Goal: Task Accomplishment & Management: Complete application form

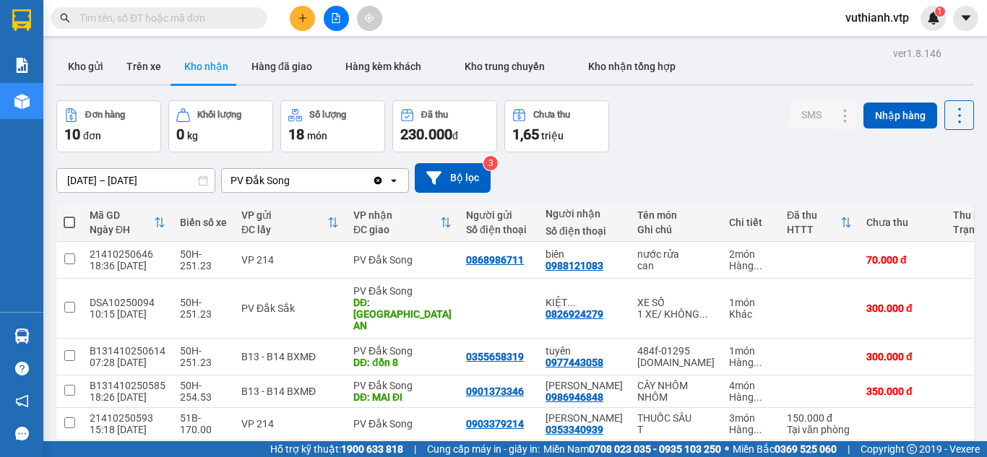
click at [678, 135] on div "Đơn hàng 10 đơn Khối lượng 0 kg Số lượng 18 món Đã thu 230.000 đ Chưa thu 1,65 …" at bounding box center [515, 126] width 918 height 52
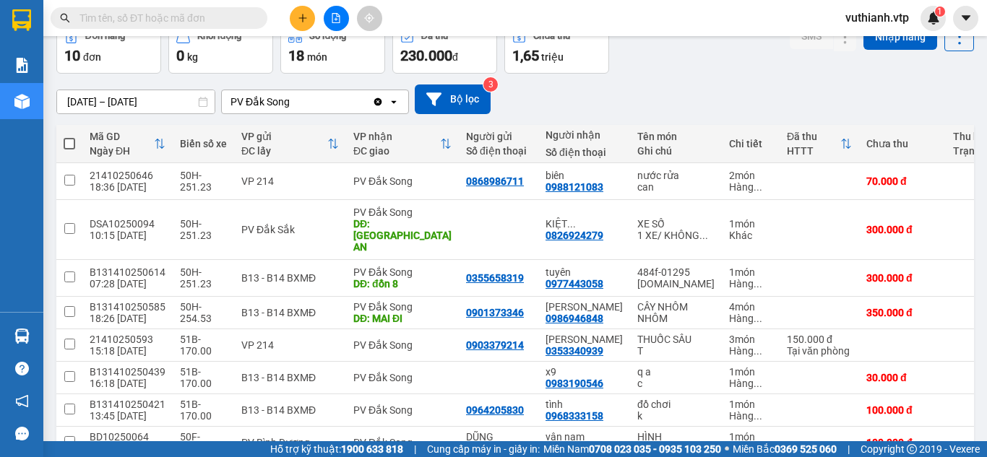
scroll to position [82, 0]
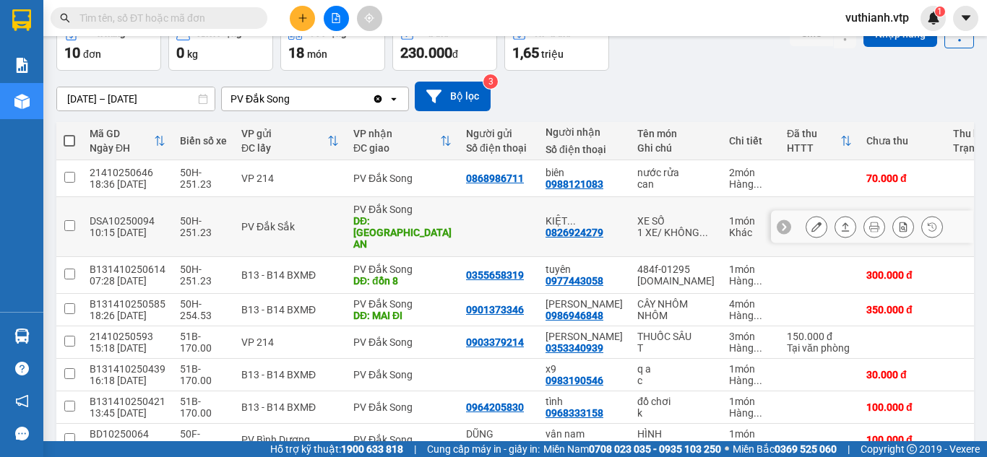
click at [780, 220] on td at bounding box center [819, 227] width 79 height 60
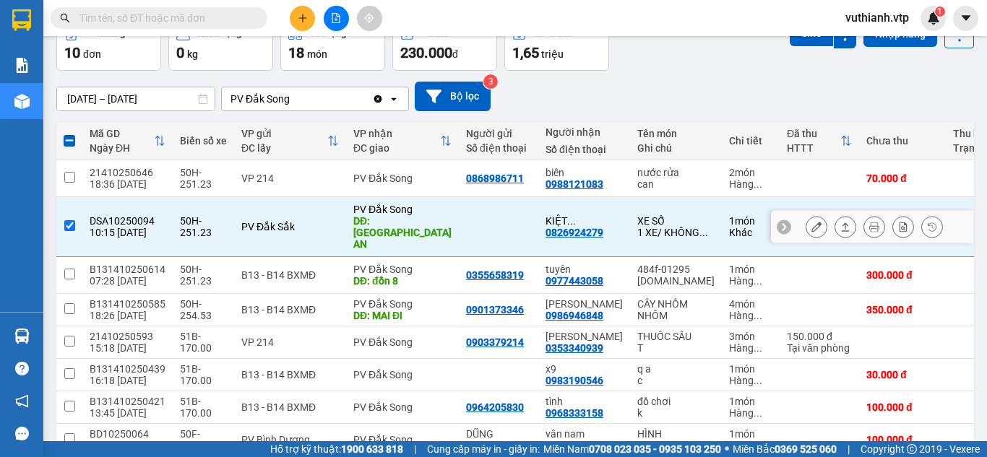
click at [63, 223] on td at bounding box center [69, 227] width 26 height 60
checkbox input "false"
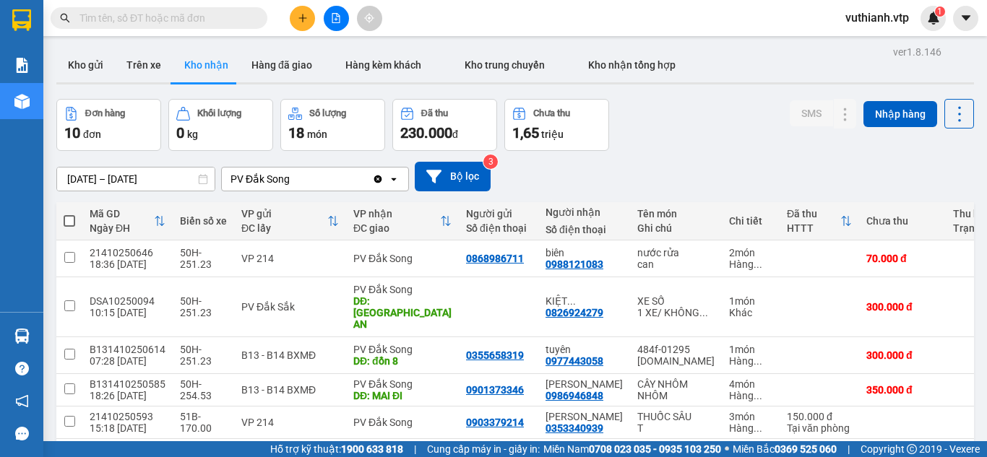
scroll to position [0, 0]
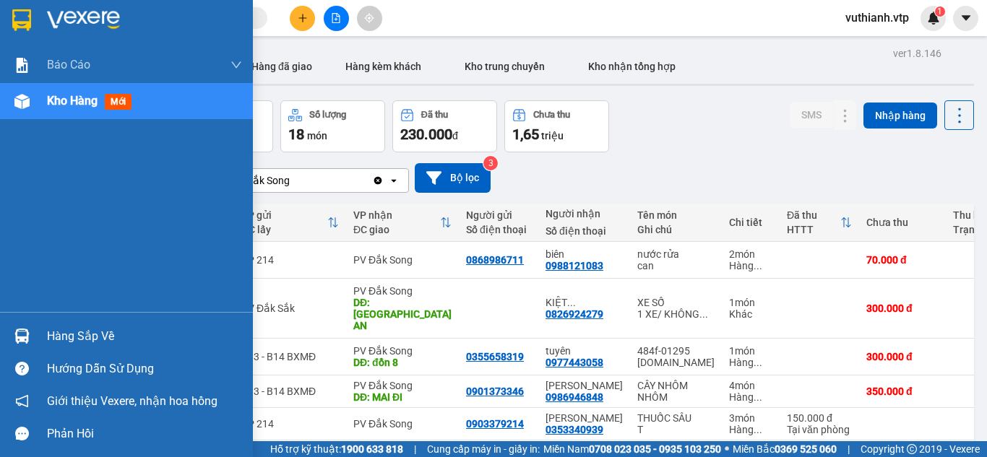
drag, startPoint x: 31, startPoint y: 316, endPoint x: 32, endPoint y: 327, distance: 10.9
click at [31, 317] on div "Hàng sắp về Hướng dẫn sử dụng Giới thiệu Vexere, nhận hoa hồng Phản hồi" at bounding box center [126, 381] width 253 height 138
click at [32, 327] on div at bounding box center [21, 336] width 25 height 25
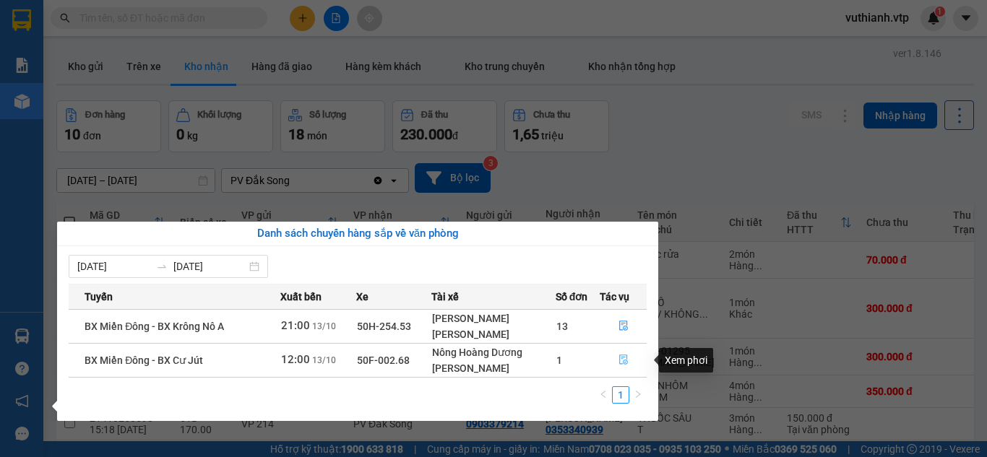
click at [626, 361] on icon "file-done" at bounding box center [623, 360] width 9 height 10
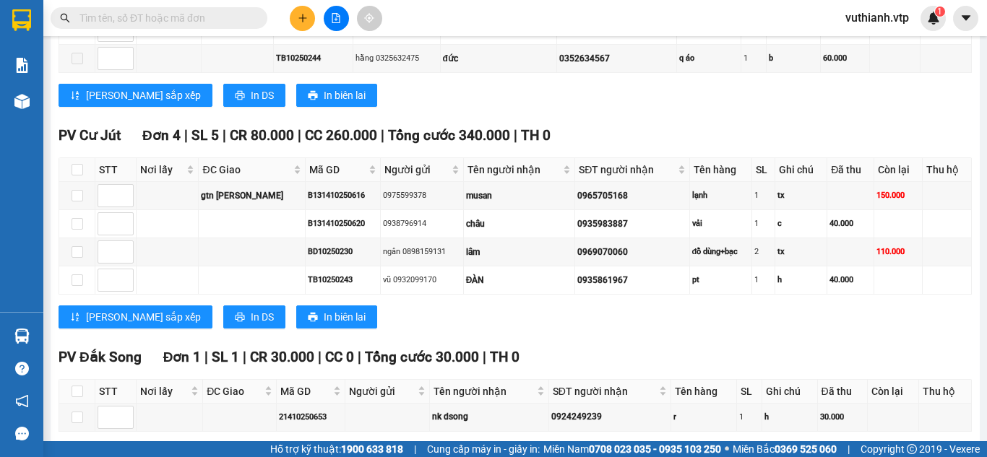
scroll to position [641, 0]
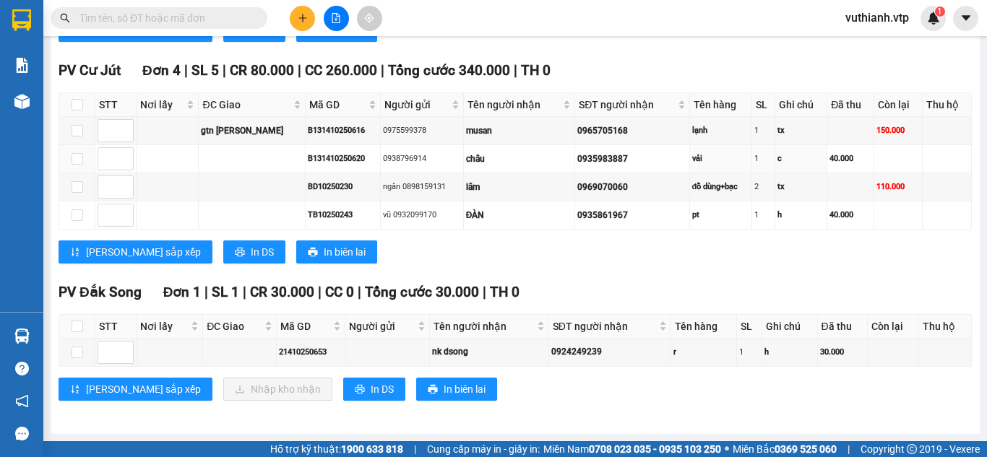
drag, startPoint x: 548, startPoint y: 154, endPoint x: 581, endPoint y: 491, distance: 339.0
drag, startPoint x: 581, startPoint y: 491, endPoint x: 435, endPoint y: 247, distance: 284.5
click at [436, 247] on div "[PERSON_NAME] sắp xếp In DS In biên lai" at bounding box center [515, 252] width 913 height 23
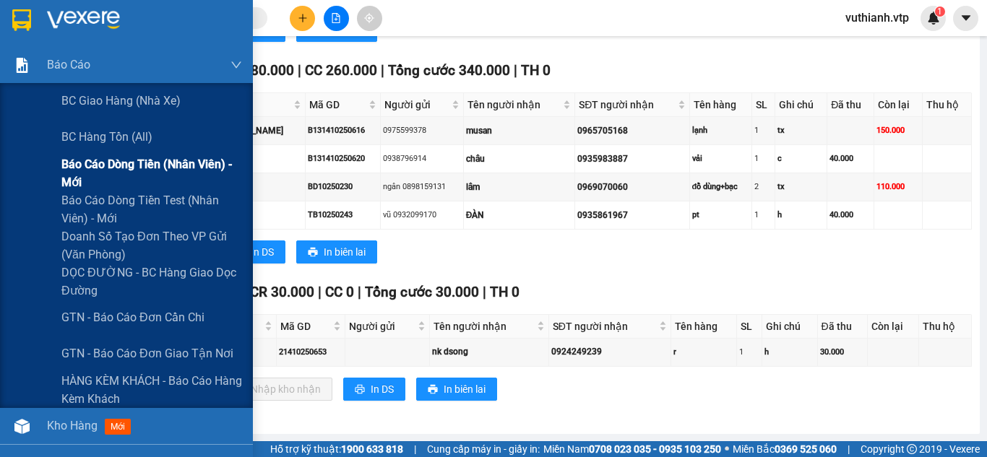
click at [74, 184] on span "Báo cáo dòng tiền (nhân viên) - mới" at bounding box center [151, 173] width 181 height 36
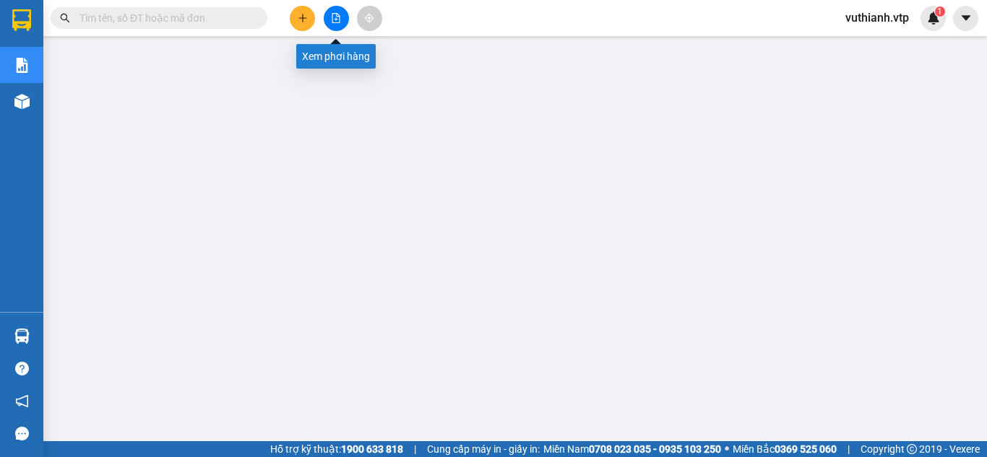
click at [335, 20] on icon "file-add" at bounding box center [336, 18] width 10 height 10
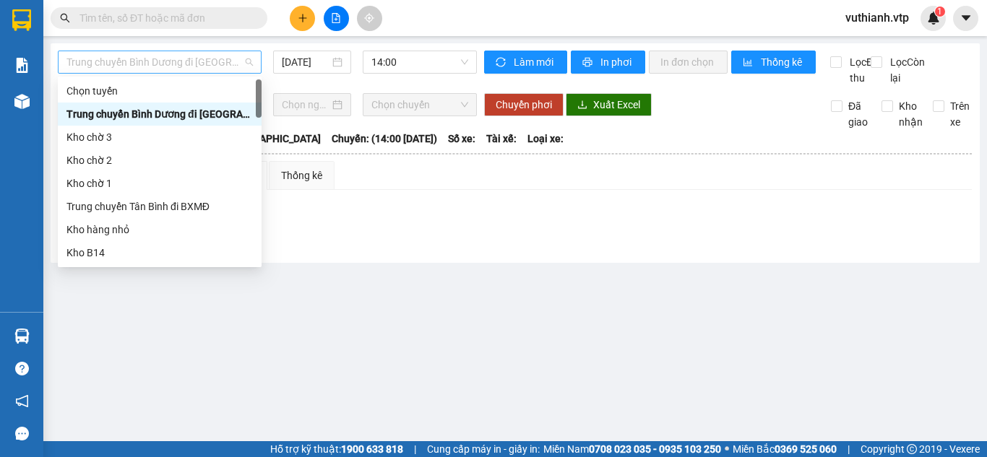
click at [120, 54] on span "Trung chuyển Bình Dương đi [GEOGRAPHIC_DATA]" at bounding box center [159, 62] width 186 height 22
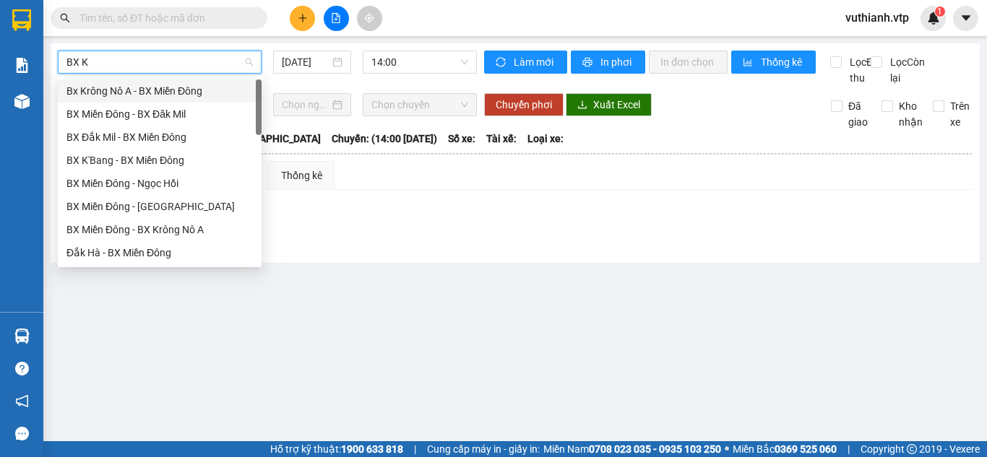
type input "BX KR"
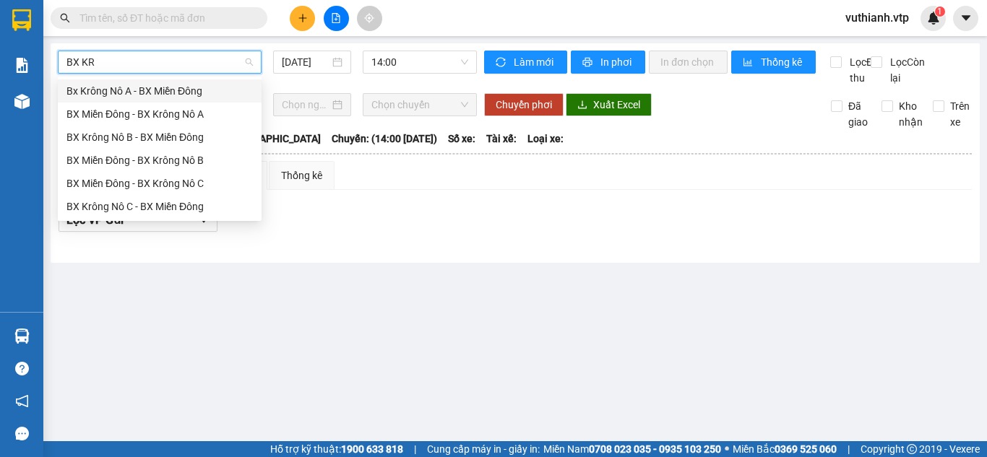
click at [159, 204] on div "BX Krông Nô C - BX Miền Đông" at bounding box center [159, 207] width 186 height 16
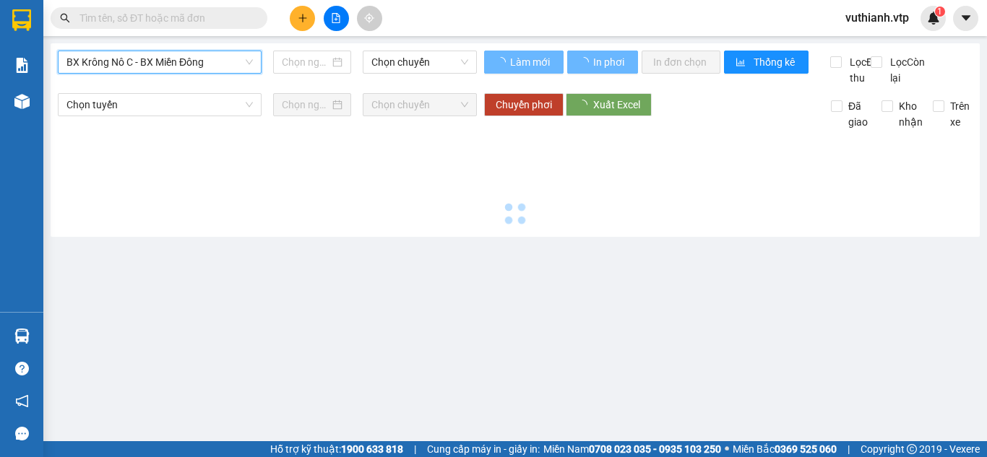
type input "[DATE]"
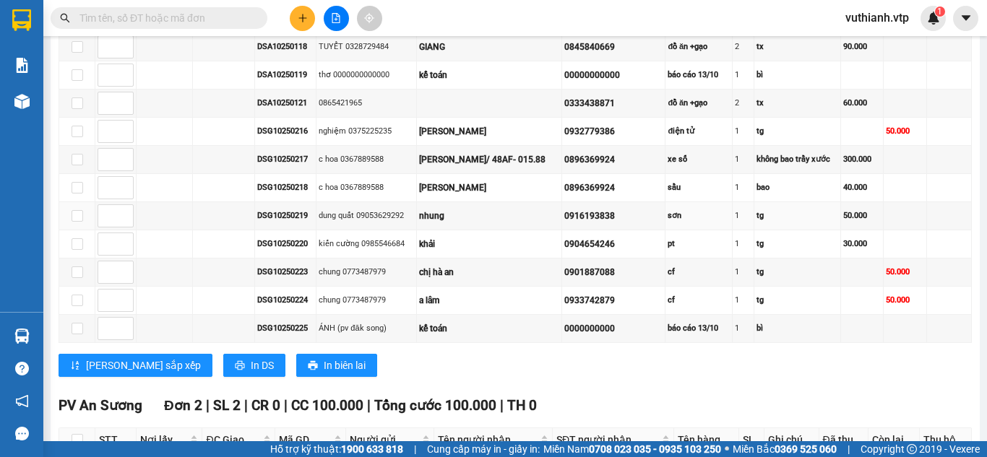
scroll to position [488, 0]
click at [314, 334] on div "DSG10250225" at bounding box center [285, 328] width 56 height 12
click at [189, 17] on input "text" at bounding box center [164, 18] width 171 height 16
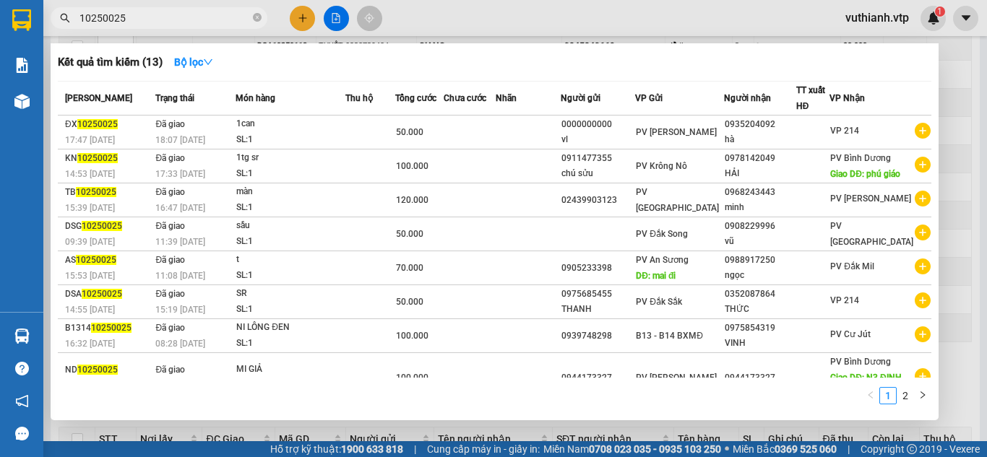
drag, startPoint x: 189, startPoint y: 17, endPoint x: 219, endPoint y: 102, distance: 89.8
click at [219, 31] on div "Kết quả tìm kiếm ( 13 ) Bộ lọc Mã ĐH Trạng thái Món hàng Thu hộ Tổng cước Chưa …" at bounding box center [141, 18] width 282 height 25
click at [366, 421] on div at bounding box center [493, 228] width 987 height 457
click at [111, 12] on input "10250025" at bounding box center [164, 18] width 171 height 16
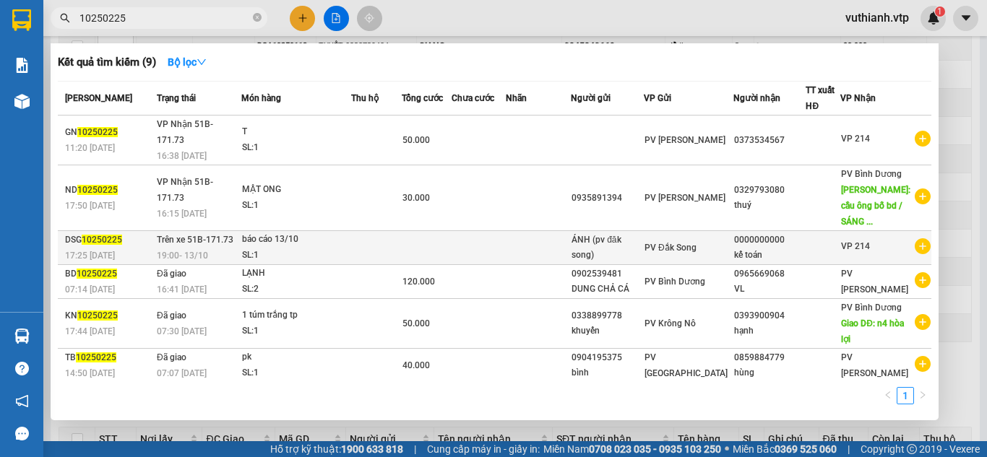
type input "10250225"
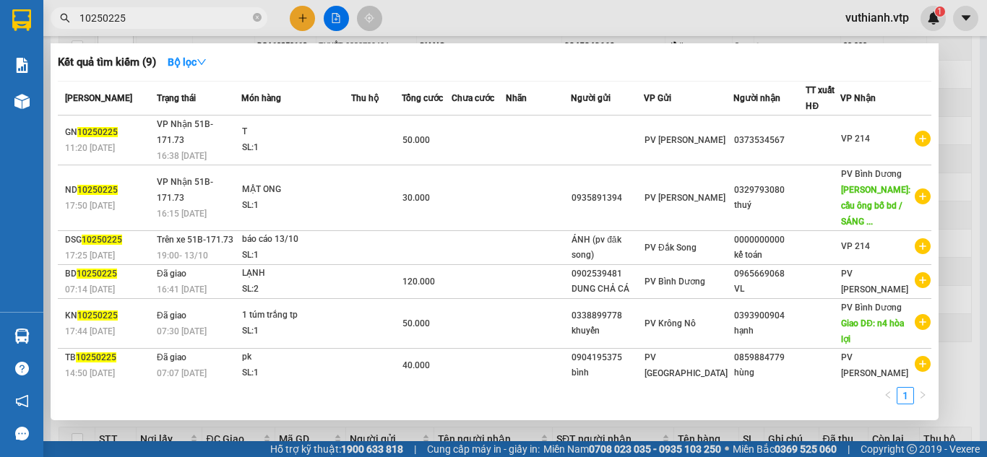
click at [350, 249] on div "SL: 1" at bounding box center [296, 256] width 108 height 16
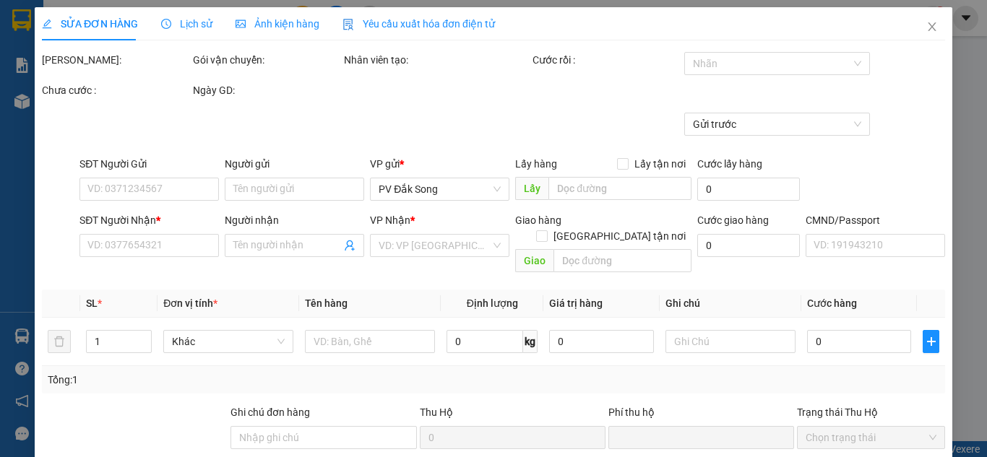
type input "ÁNH (pv đăk song)"
type input "0000000000"
type input "kế toán"
type input "0"
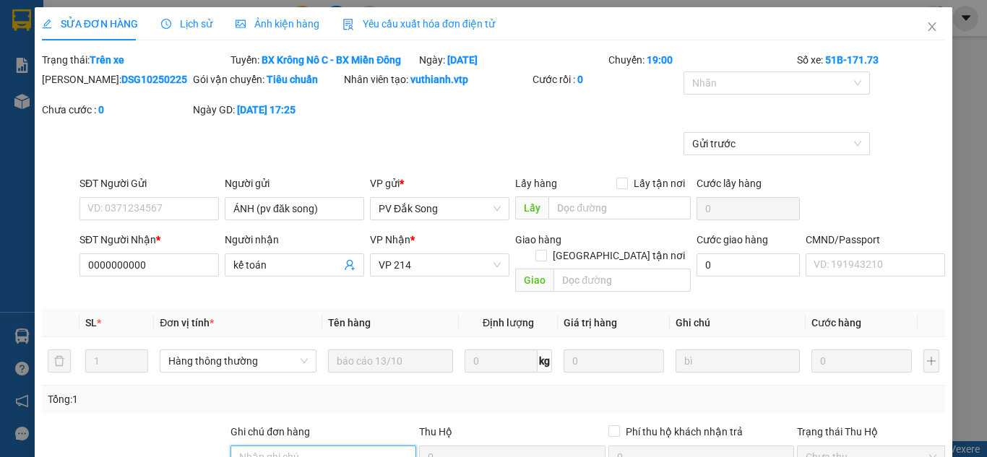
click at [335, 446] on input "Ghi chú đơn hàng" at bounding box center [323, 457] width 186 height 23
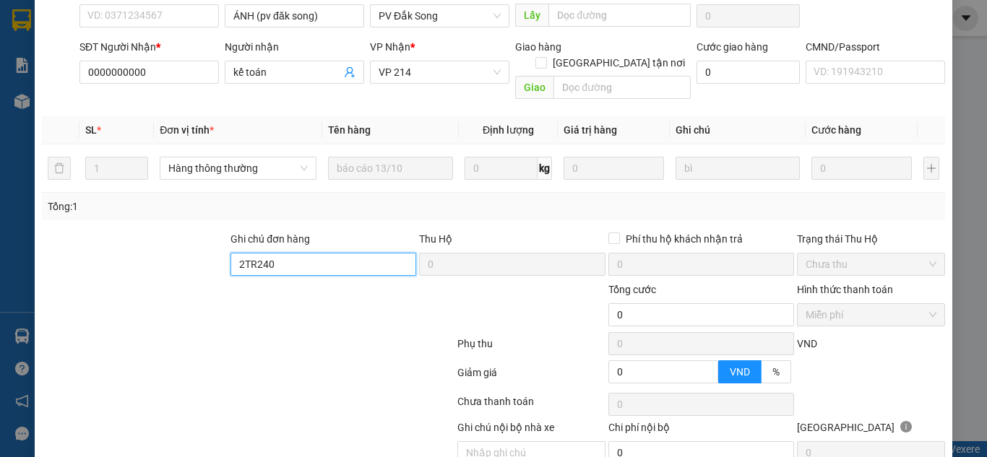
scroll to position [246, 0]
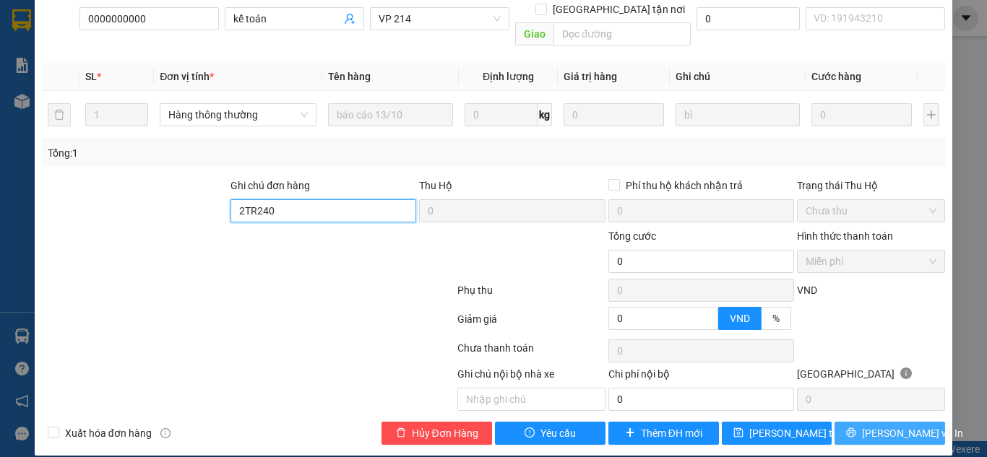
type input "2TR240"
click at [877, 426] on span "[PERSON_NAME] và In" at bounding box center [912, 434] width 101 height 16
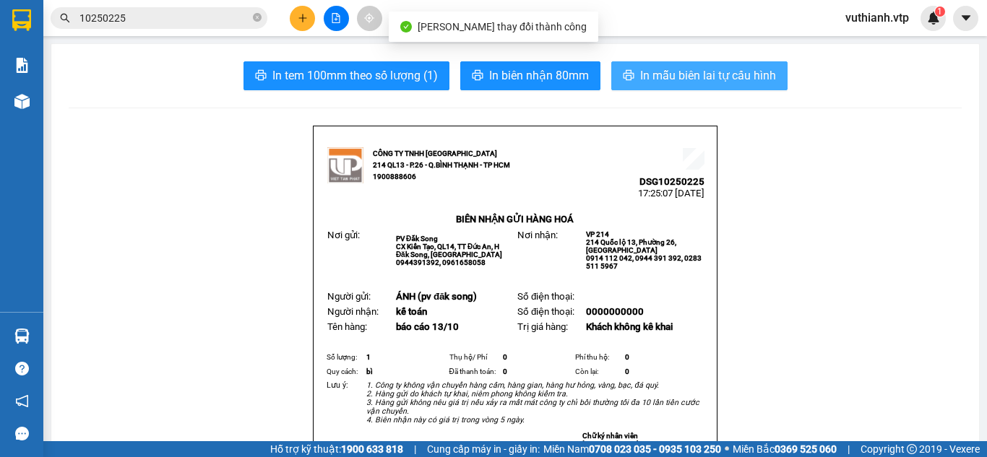
click at [736, 66] on span "In mẫu biên lai tự cấu hình" at bounding box center [708, 75] width 136 height 18
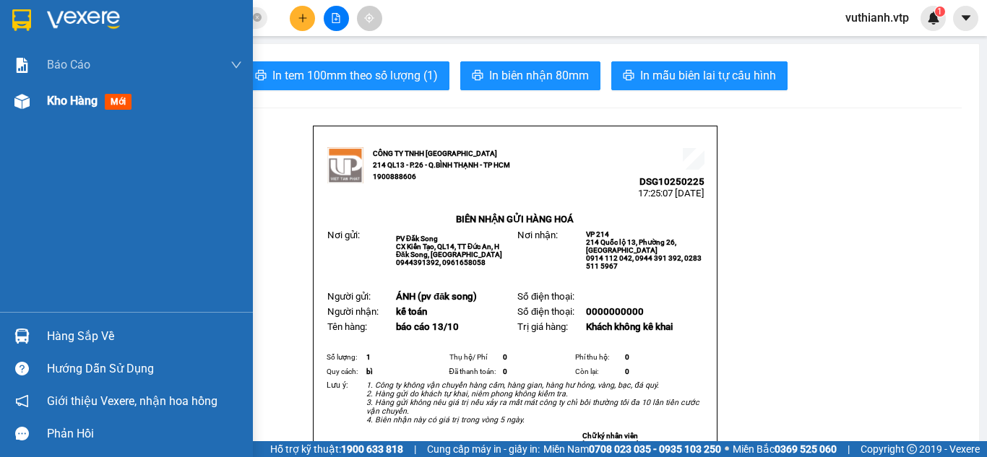
click at [33, 110] on div at bounding box center [21, 101] width 25 height 25
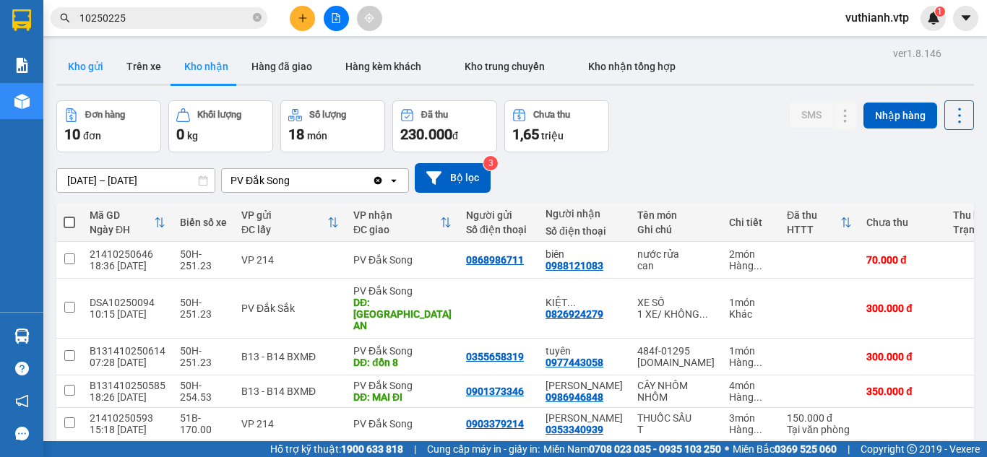
click at [101, 67] on button "Kho gửi" at bounding box center [85, 66] width 59 height 35
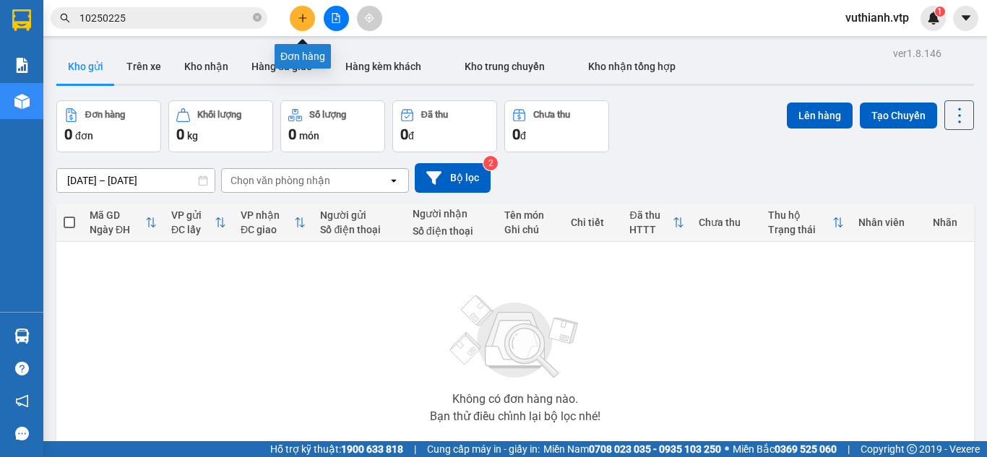
click at [301, 25] on button at bounding box center [302, 18] width 25 height 25
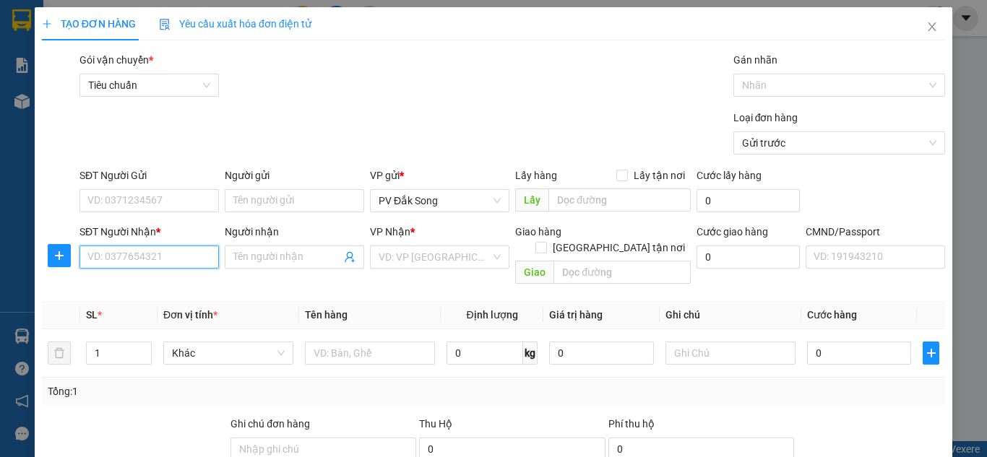
click at [170, 262] on input "SĐT Người Nhận *" at bounding box center [148, 257] width 139 height 23
click at [169, 284] on div "0394768282 - lệ" at bounding box center [147, 286] width 121 height 16
type input "0394768282"
type input "lệ"
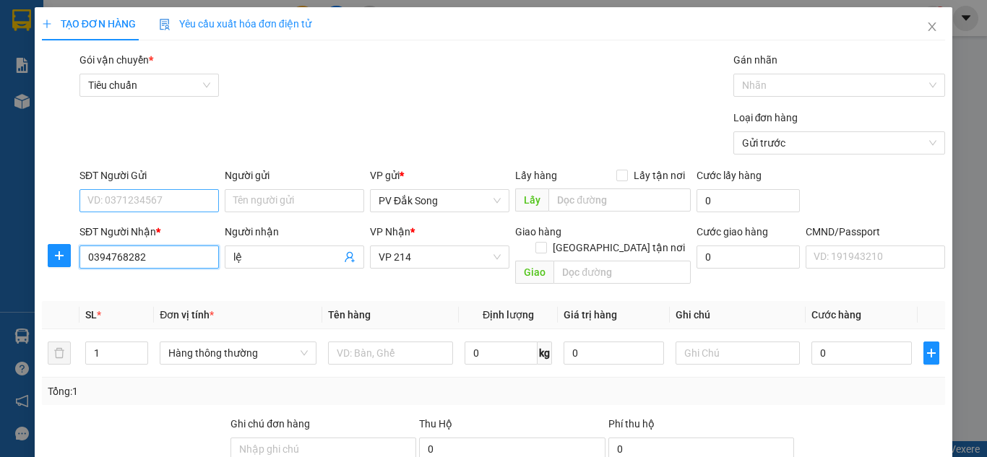
type input "0394768282"
click at [150, 204] on input "SĐT Người Gửi" at bounding box center [148, 200] width 139 height 23
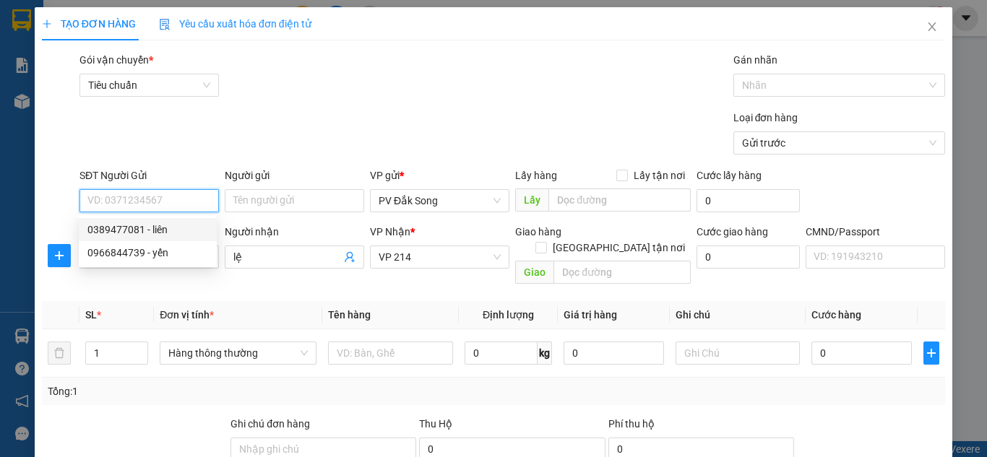
click at [152, 223] on div "0389477081 - liên" at bounding box center [147, 230] width 121 height 16
type input "0389477081"
type input "liên"
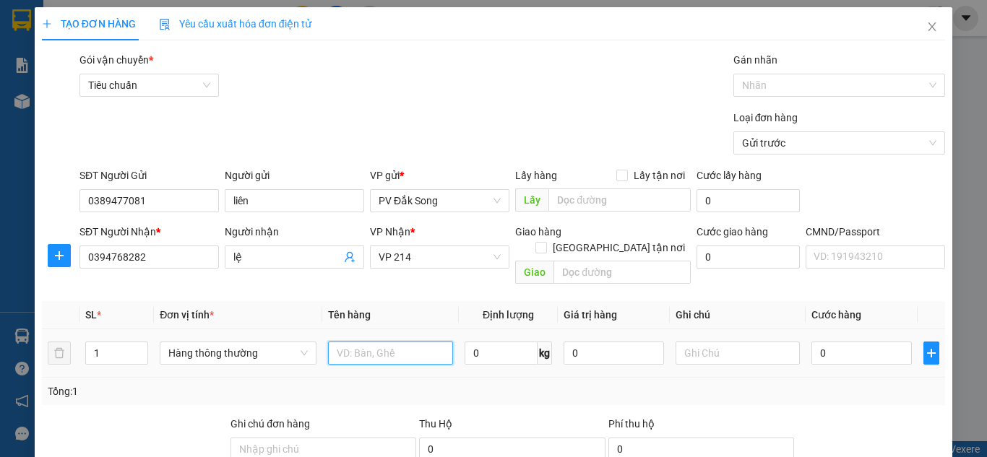
click at [340, 342] on input "text" at bounding box center [390, 353] width 125 height 23
type input "QA"
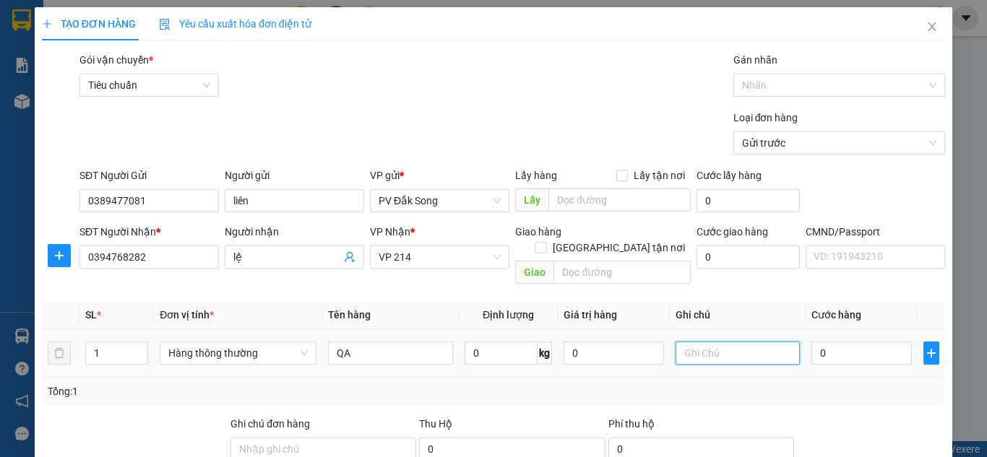
click at [724, 342] on input "text" at bounding box center [738, 353] width 125 height 23
type input "K"
click at [838, 342] on input "0" at bounding box center [861, 353] width 100 height 23
type input "005"
type input "5"
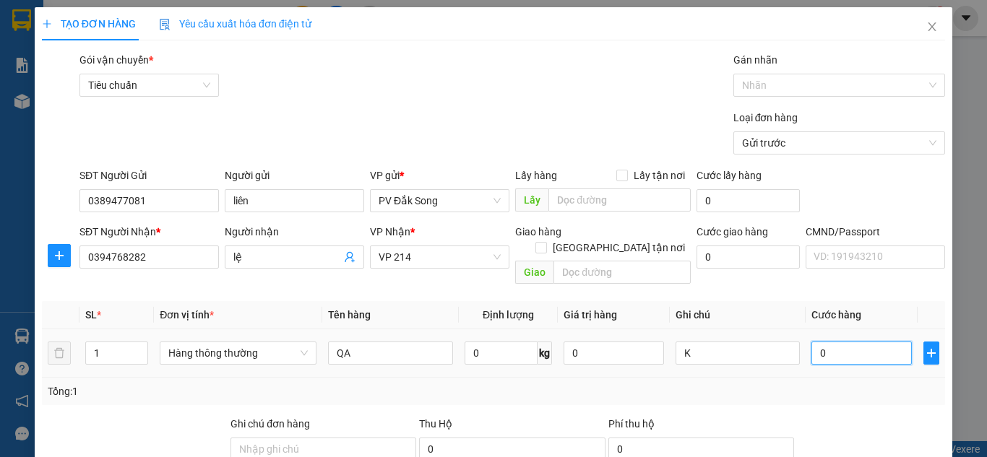
type input "5"
type input "0.050"
type input "50"
type input "00.500"
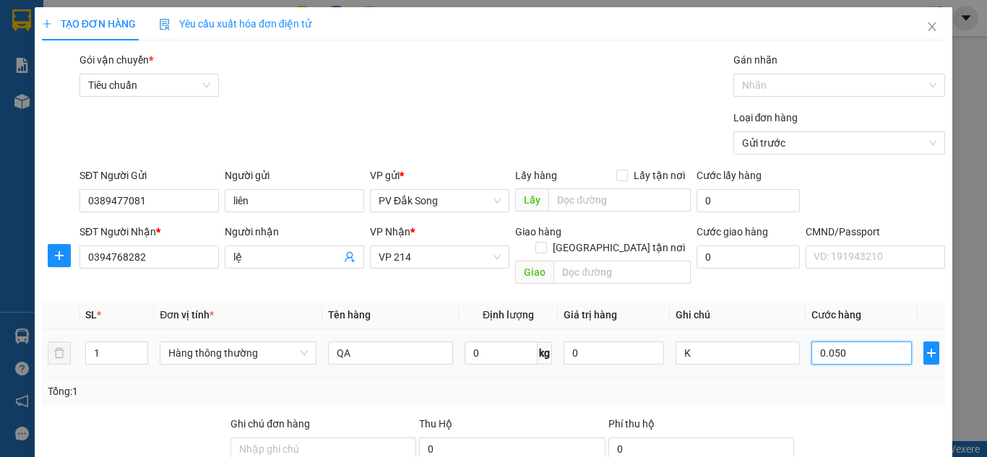
type input "500"
type input "00.005.000"
type input "5.000"
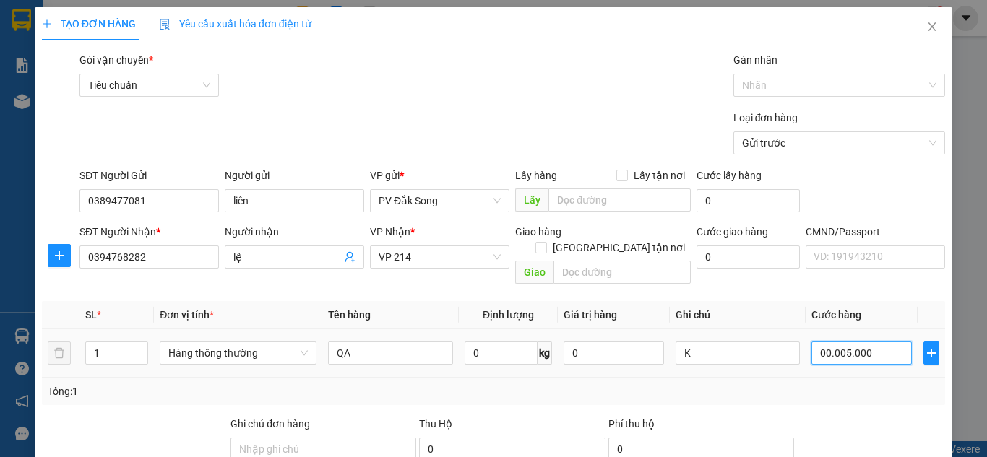
type input "000.050.000"
type input "50.000"
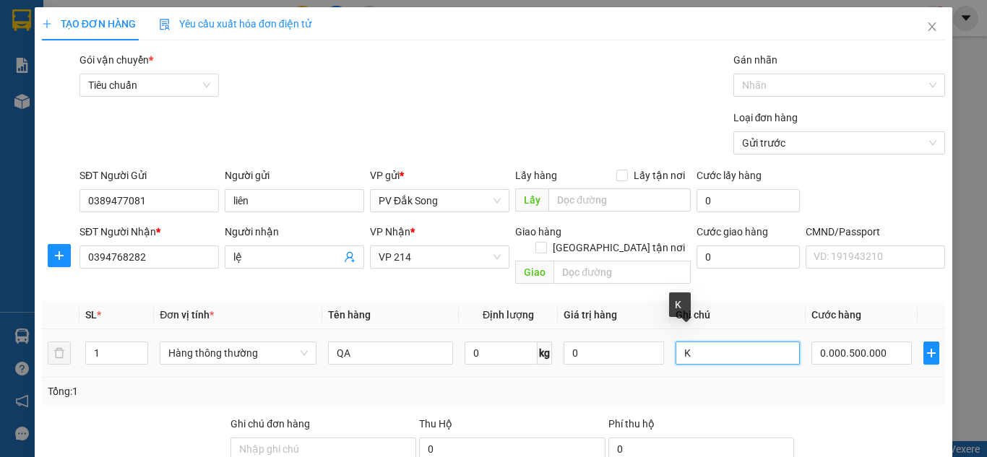
type input "500.000"
click at [707, 342] on input "K" at bounding box center [738, 353] width 125 height 23
type input "K ĐEN"
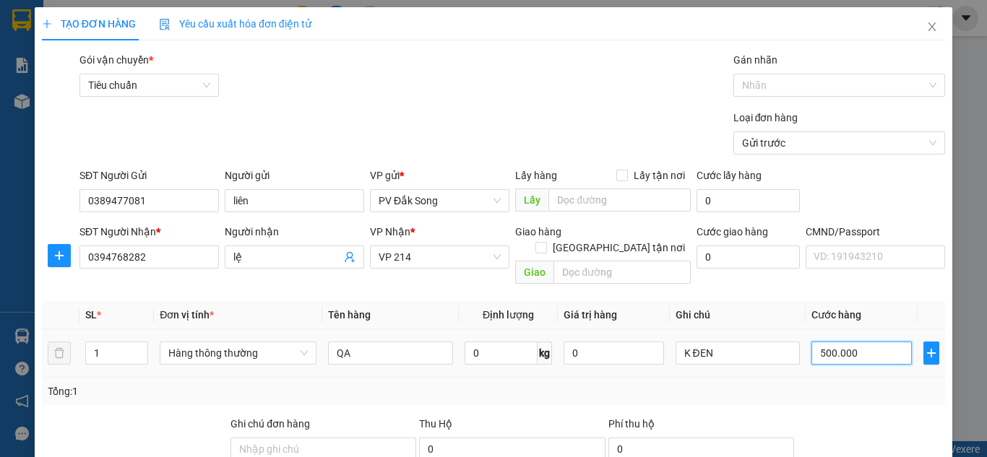
click at [860, 342] on input "500.000" at bounding box center [861, 353] width 100 height 23
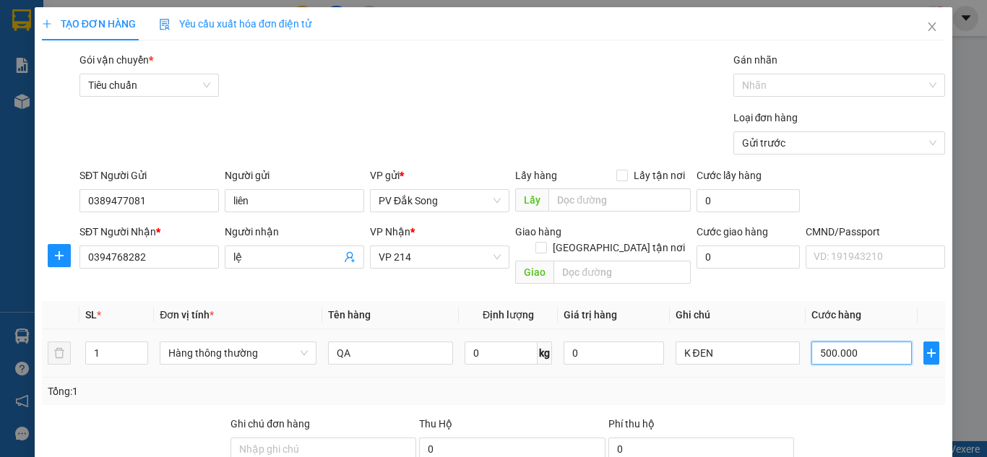
click at [860, 342] on input "500.000" at bounding box center [861, 353] width 100 height 23
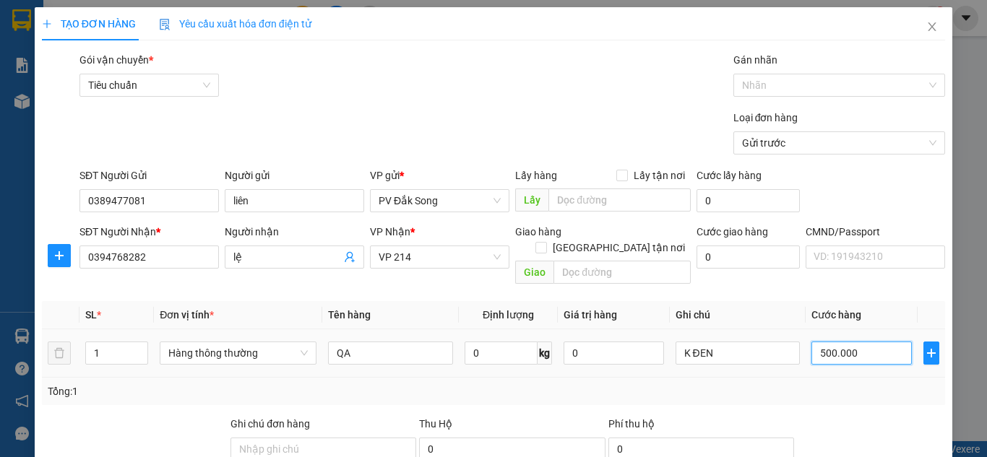
click at [860, 342] on input "500.000" at bounding box center [861, 353] width 100 height 23
type input "0"
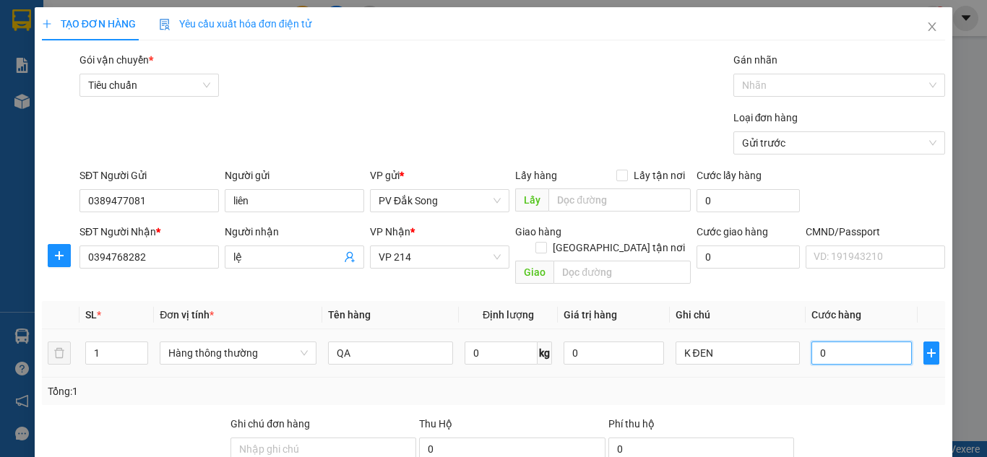
type input "005"
type input "5"
type input "0.050"
type input "50"
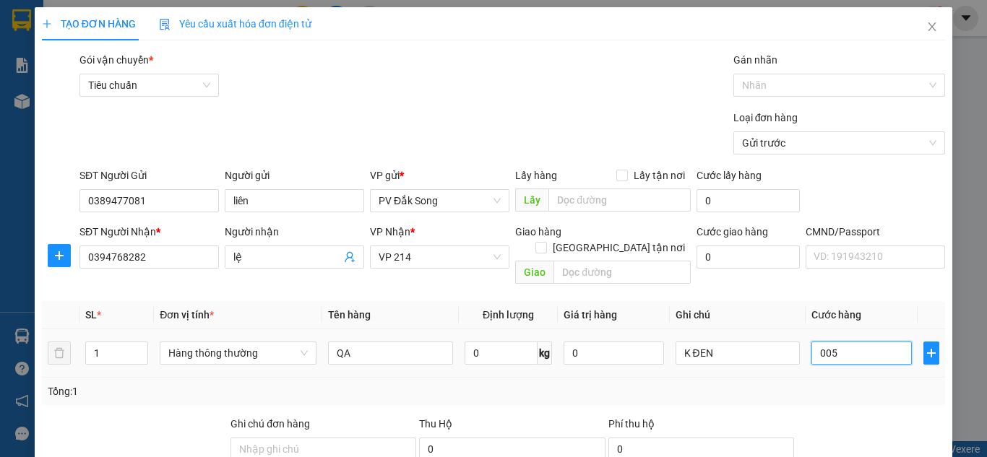
type input "50"
type input "00.500"
type input "500"
type input "0.005.000"
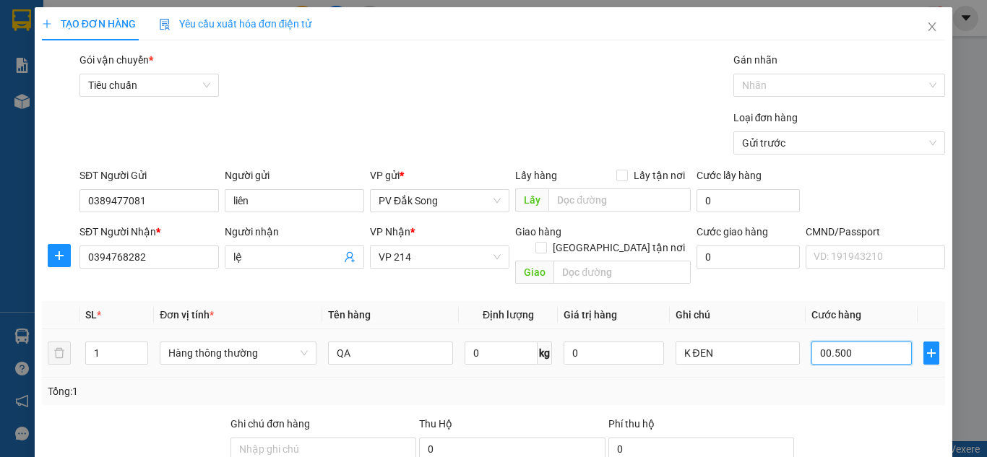
type input "5.000"
type input "000.050.000"
type input "50.000"
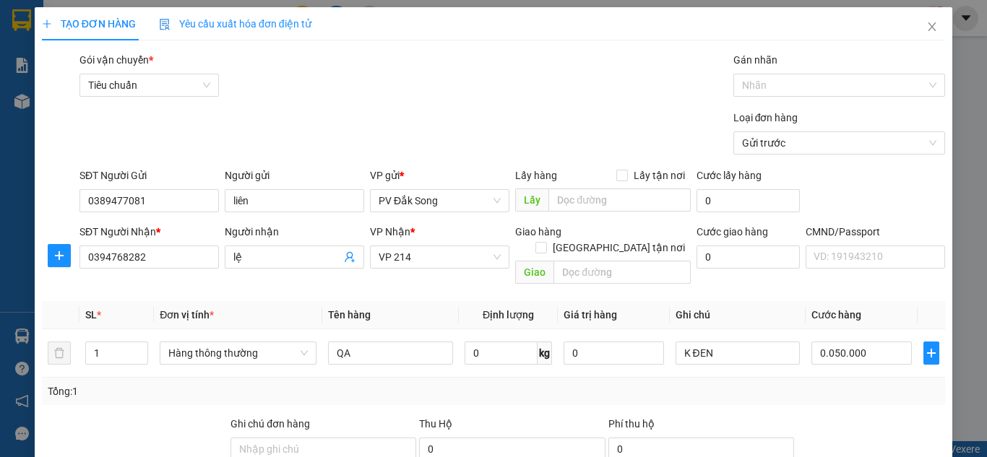
type input "50.000"
click at [864, 384] on div "Tổng: 1" at bounding box center [494, 392] width 892 height 16
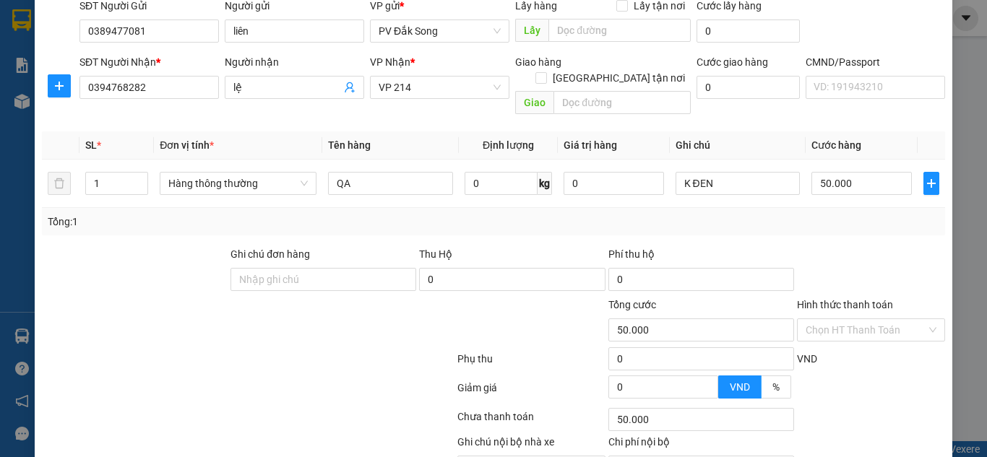
scroll to position [238, 0]
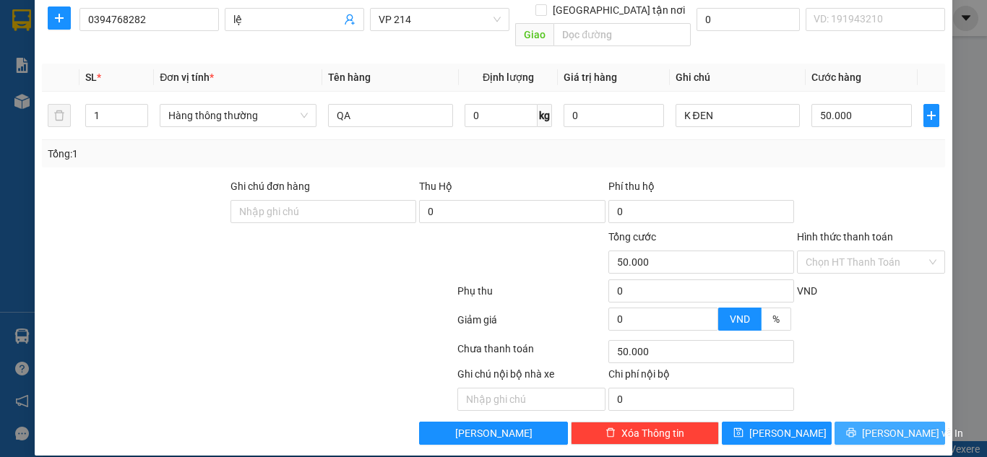
click at [870, 422] on button "[PERSON_NAME] và In" at bounding box center [890, 433] width 111 height 23
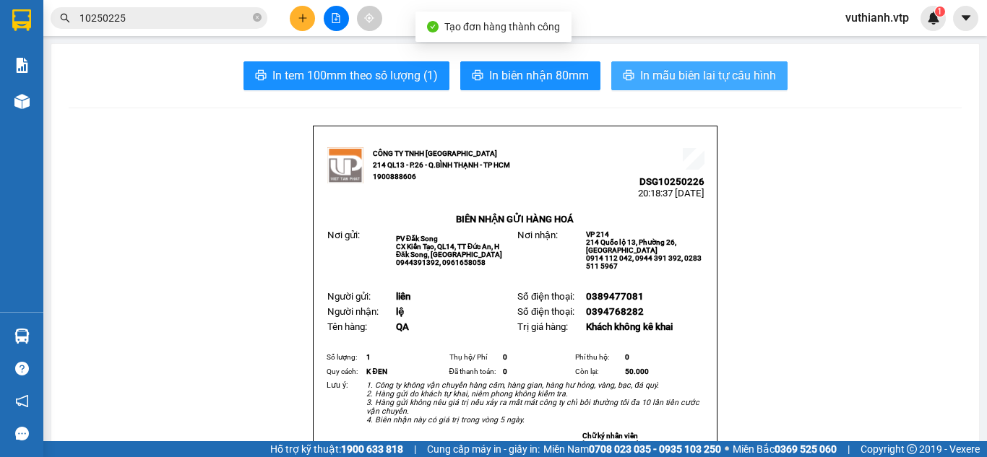
click at [741, 65] on button "In mẫu biên lai tự cấu hình" at bounding box center [699, 75] width 176 height 29
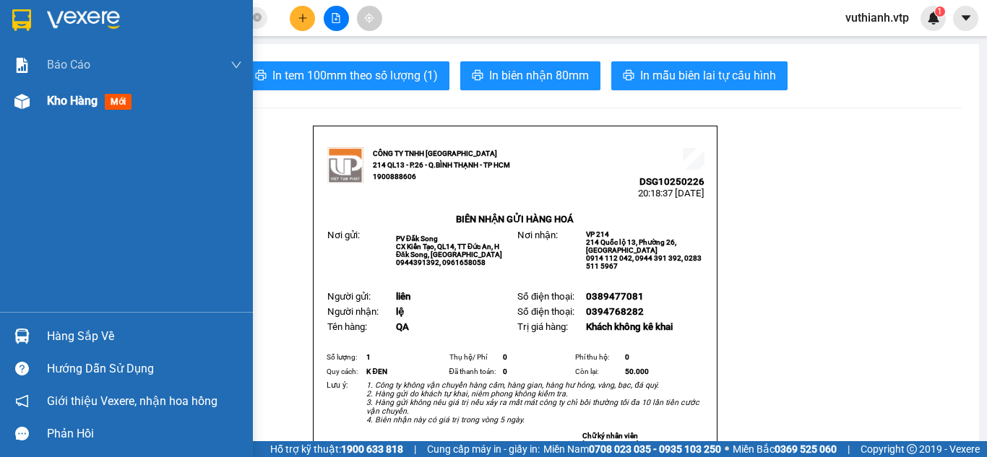
click at [41, 102] on div "Kho hàng mới" at bounding box center [126, 101] width 253 height 36
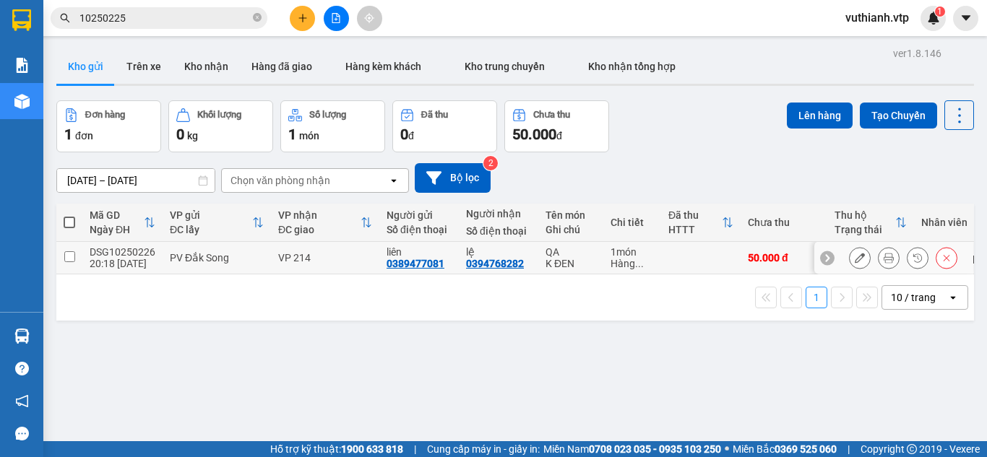
click at [71, 254] on input "checkbox" at bounding box center [69, 256] width 11 height 11
checkbox input "true"
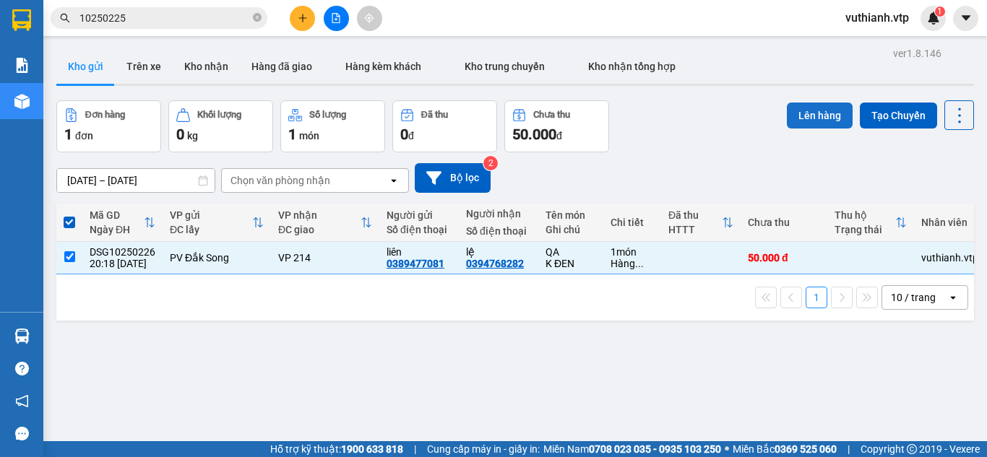
click at [803, 118] on button "Lên hàng" at bounding box center [820, 116] width 66 height 26
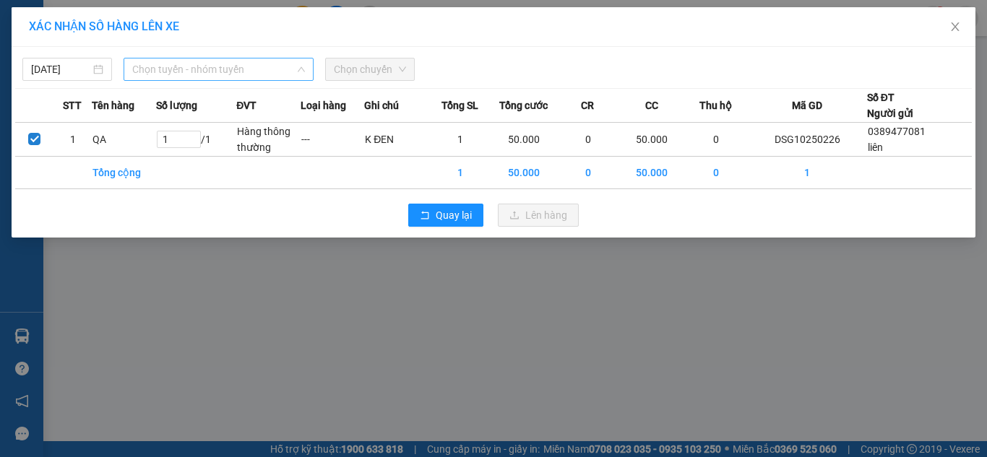
click at [275, 69] on span "Chọn tuyến - nhóm tuyến" at bounding box center [218, 70] width 173 height 22
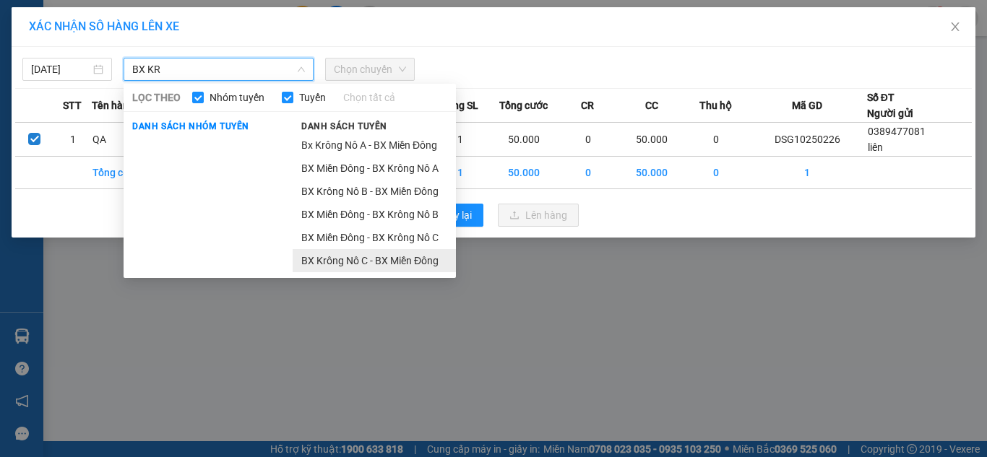
type input "BX KR"
click at [376, 258] on li "BX Krông Nô C - BX Miền Đông" at bounding box center [374, 260] width 163 height 23
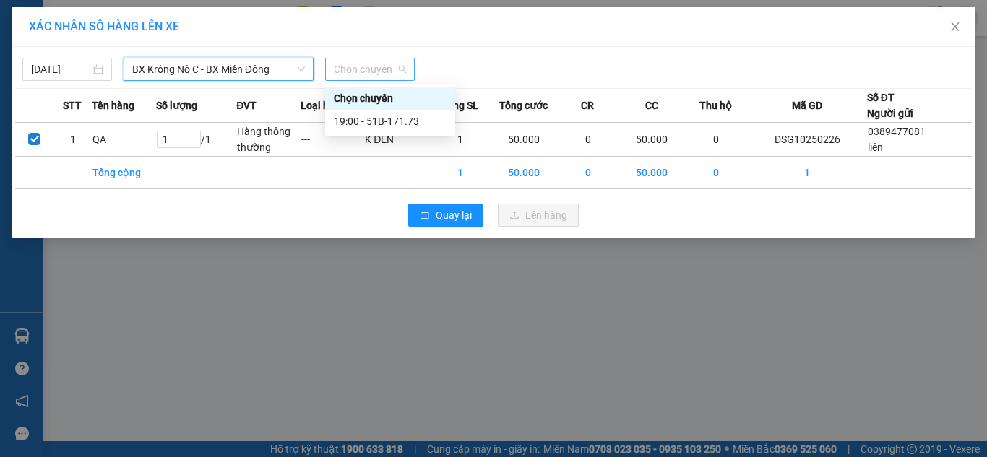
click at [371, 66] on span "Chọn chuyến" at bounding box center [370, 70] width 72 height 22
click at [390, 120] on div "19:00 - 51B-171.73" at bounding box center [390, 121] width 113 height 16
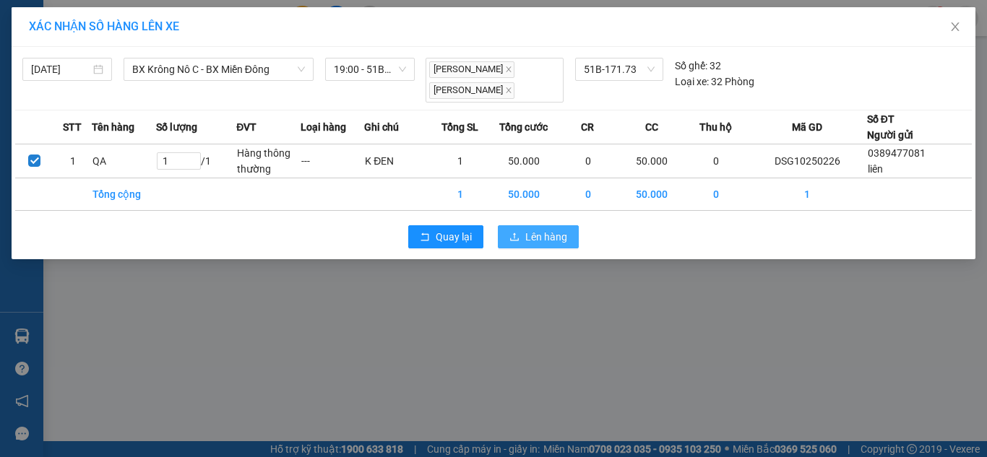
click at [552, 230] on span "Lên hàng" at bounding box center [546, 237] width 42 height 16
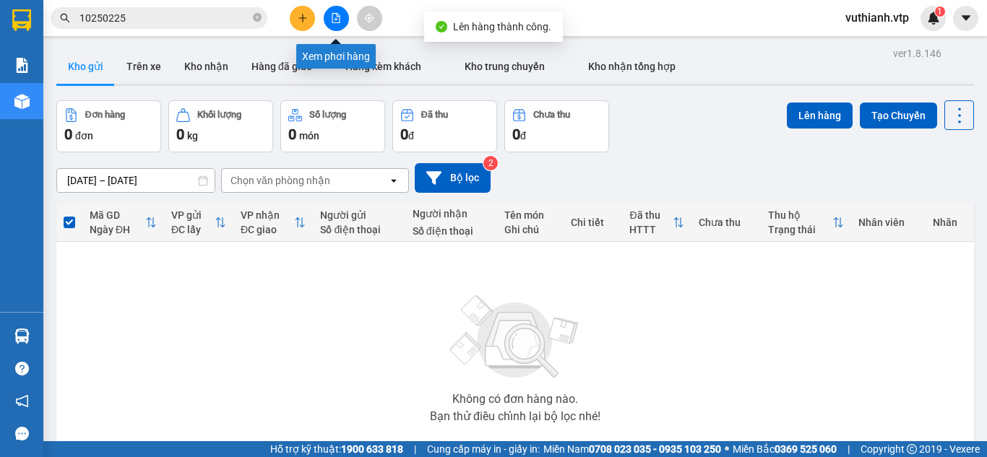
click at [337, 15] on icon "file-add" at bounding box center [336, 18] width 10 height 10
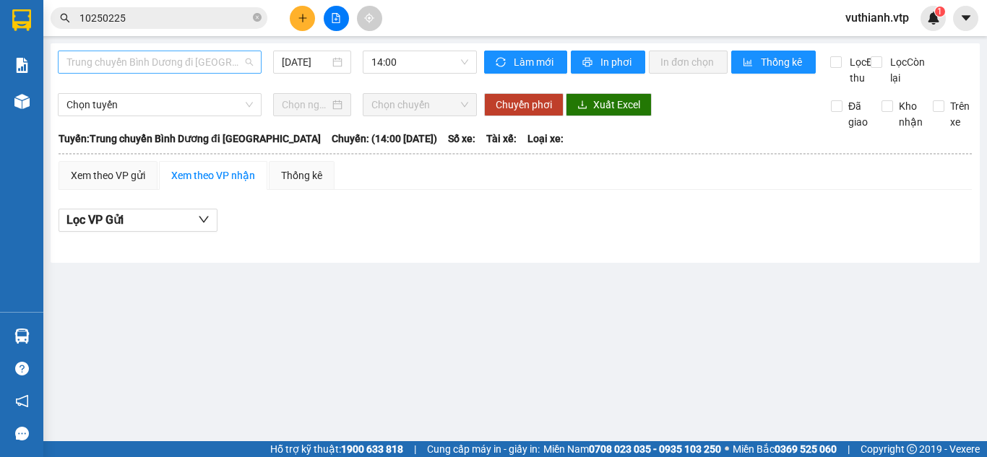
click at [217, 60] on span "Trung chuyển Bình Dương đi [GEOGRAPHIC_DATA]" at bounding box center [159, 62] width 186 height 22
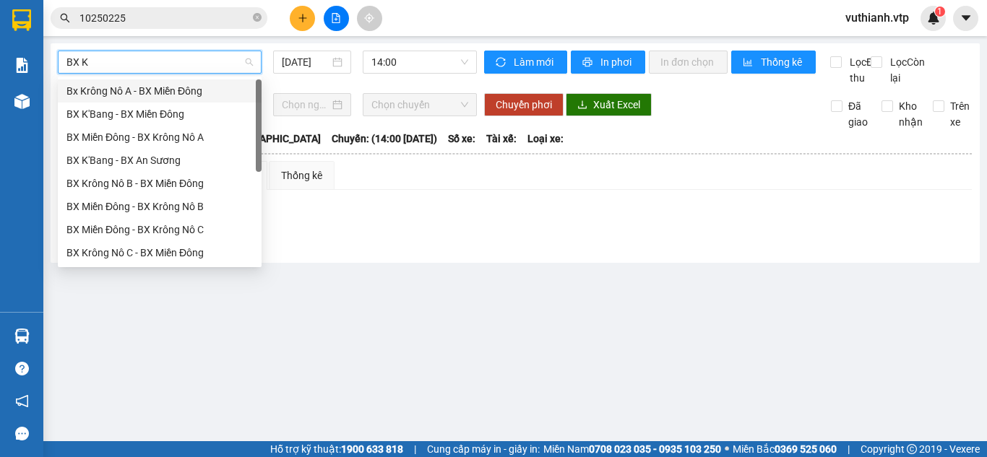
type input "BX KR"
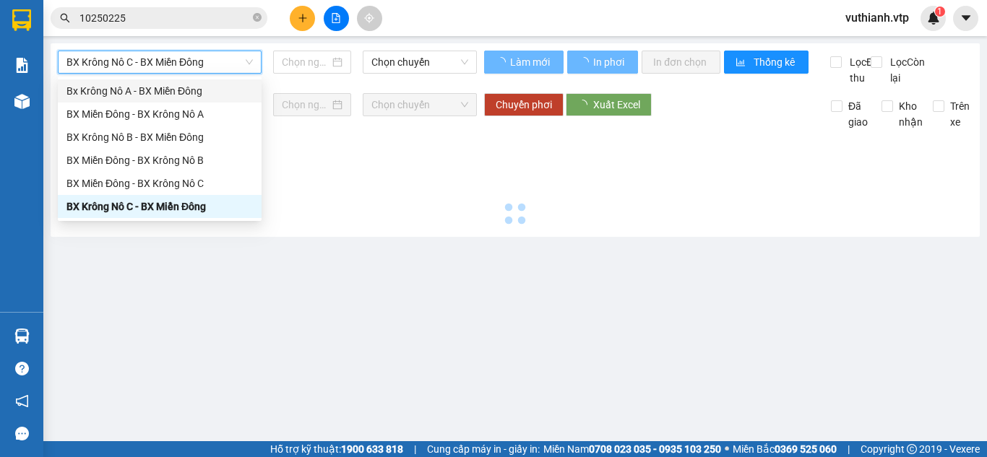
type input "[DATE]"
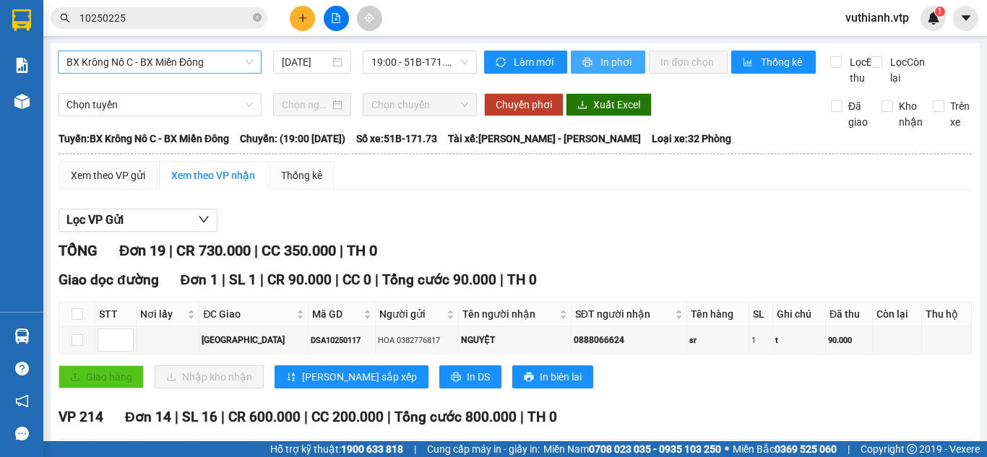
click at [609, 55] on span "In phơi" at bounding box center [616, 62] width 33 height 16
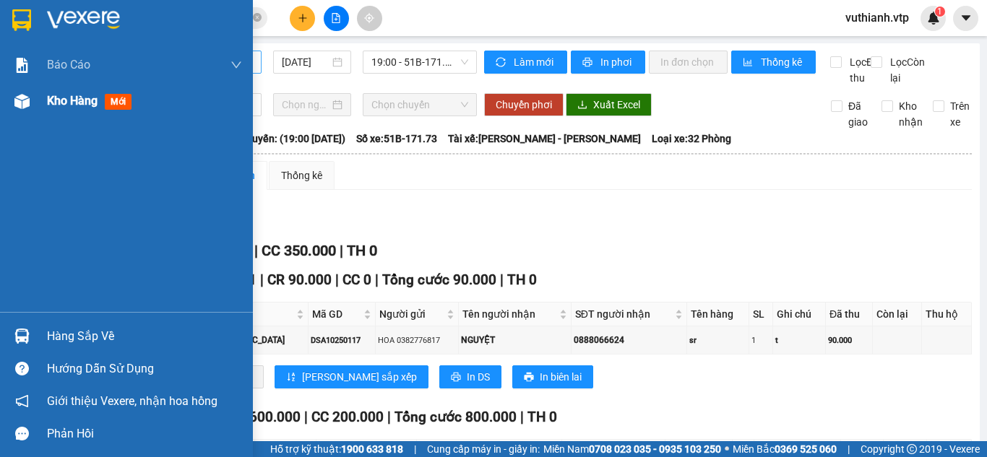
click at [46, 101] on div "Kho hàng mới" at bounding box center [126, 101] width 253 height 36
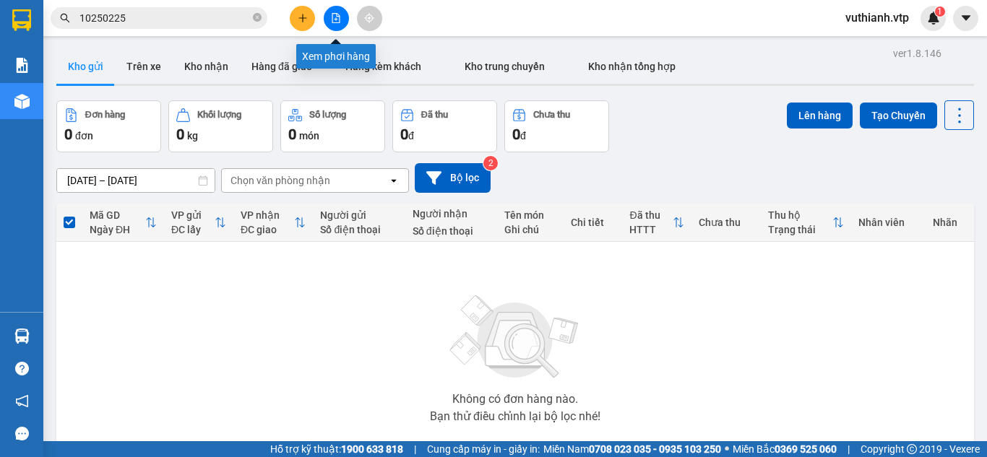
click at [340, 18] on icon "file-add" at bounding box center [336, 18] width 10 height 10
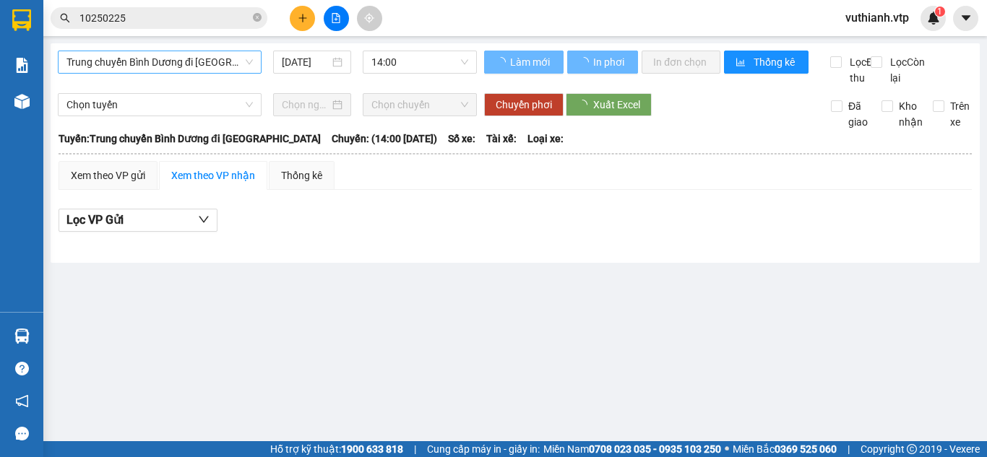
click at [210, 63] on span "Trung chuyển Bình Dương đi [GEOGRAPHIC_DATA]" at bounding box center [159, 62] width 186 height 22
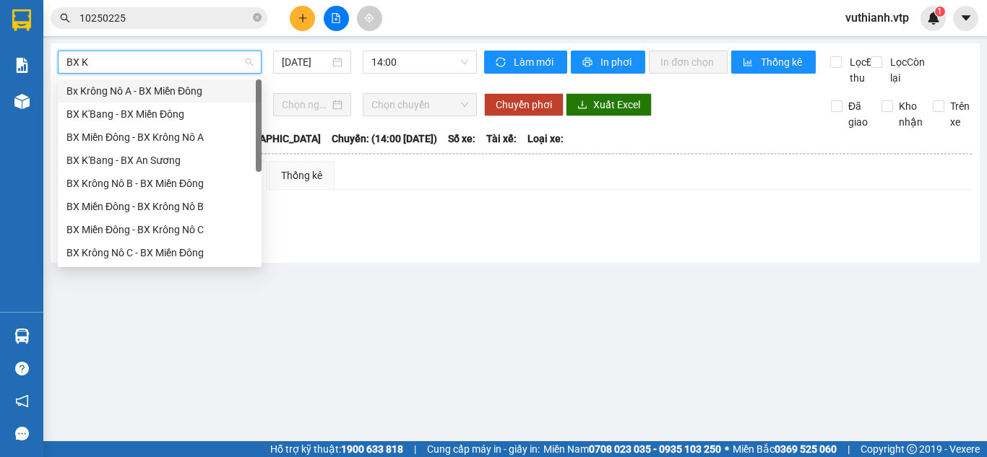
type input "BX KR"
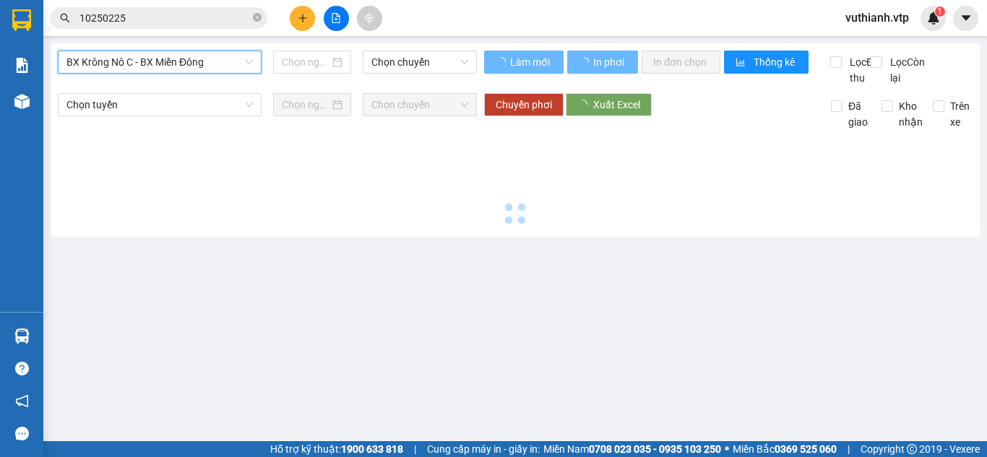
type input "[DATE]"
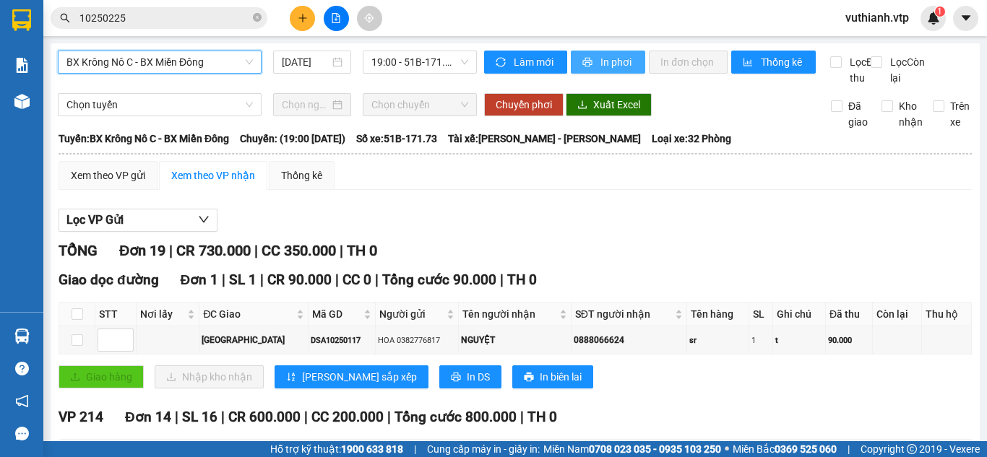
click at [587, 65] on span "printer" at bounding box center [588, 63] width 12 height 12
